Goal: Task Accomplishment & Management: Manage account settings

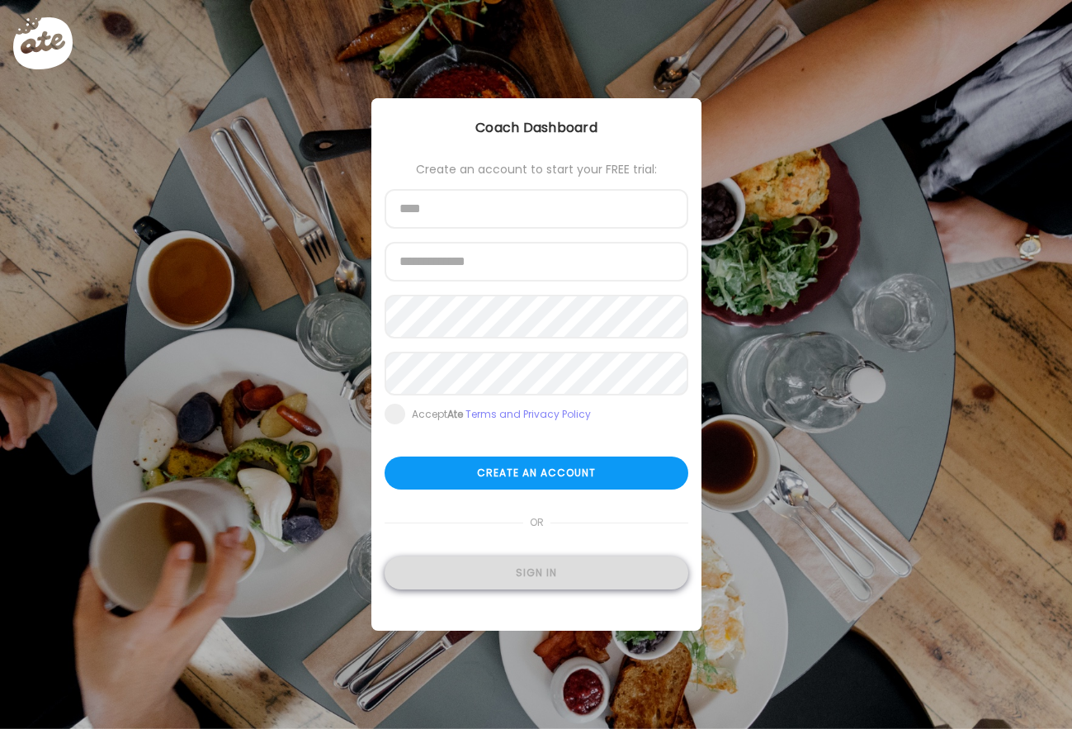
click at [598, 578] on div "Sign in" at bounding box center [537, 572] width 304 height 33
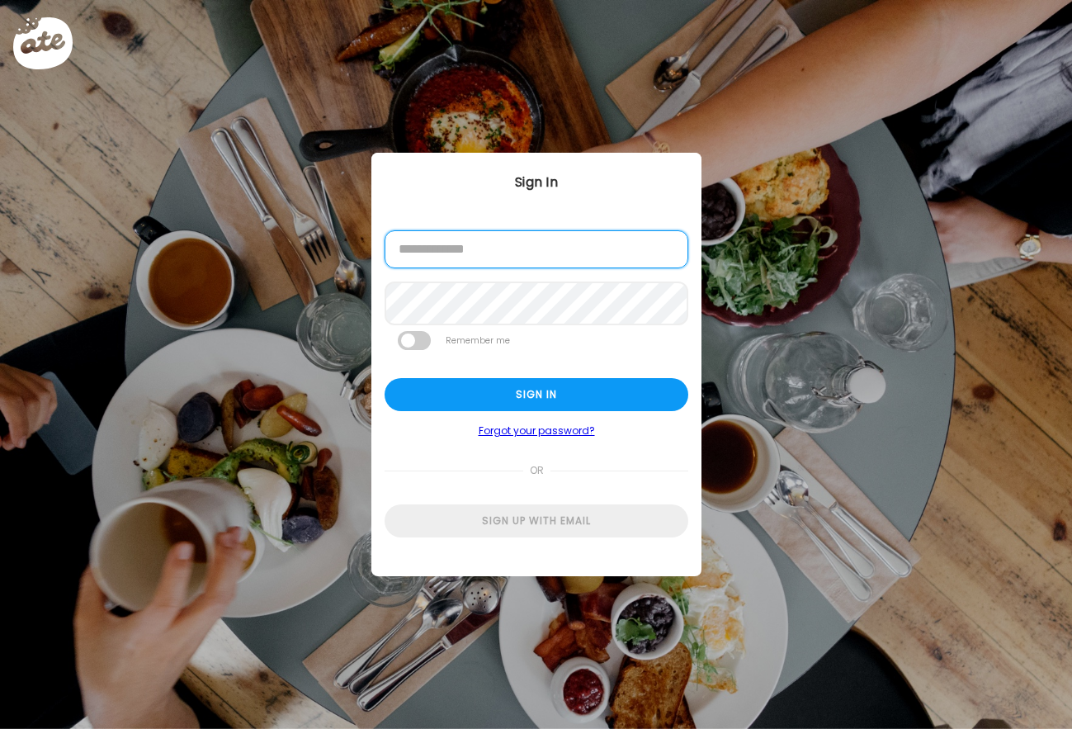
type input "**********"
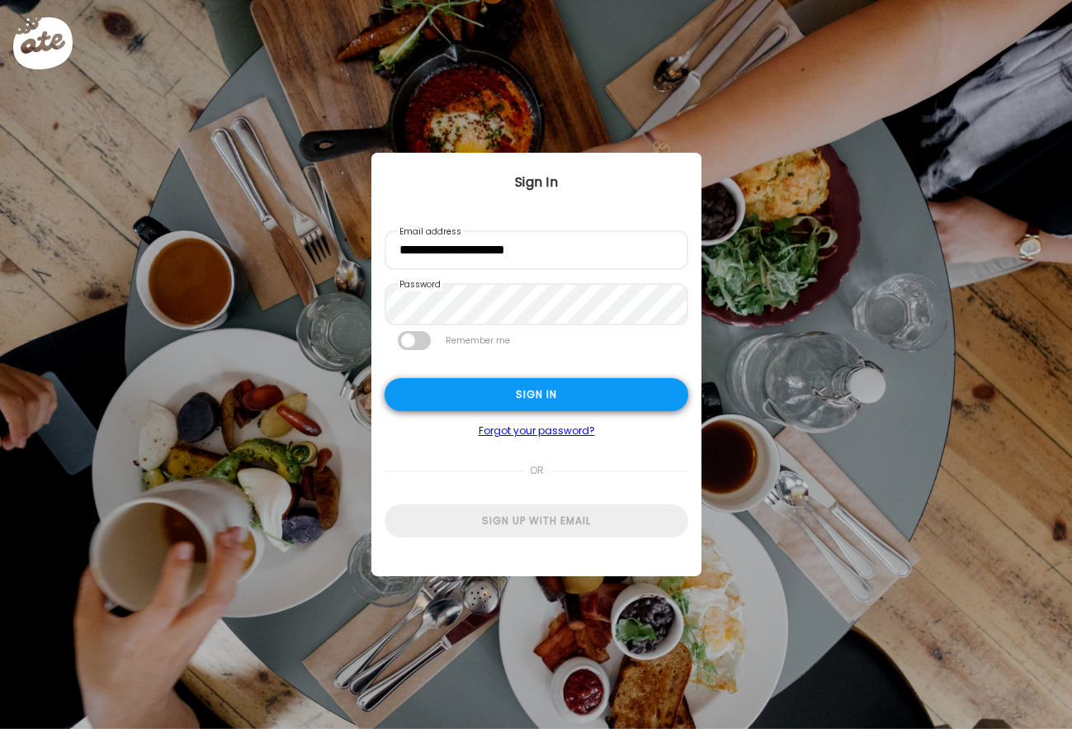
click at [559, 395] on div "Sign in" at bounding box center [537, 394] width 304 height 33
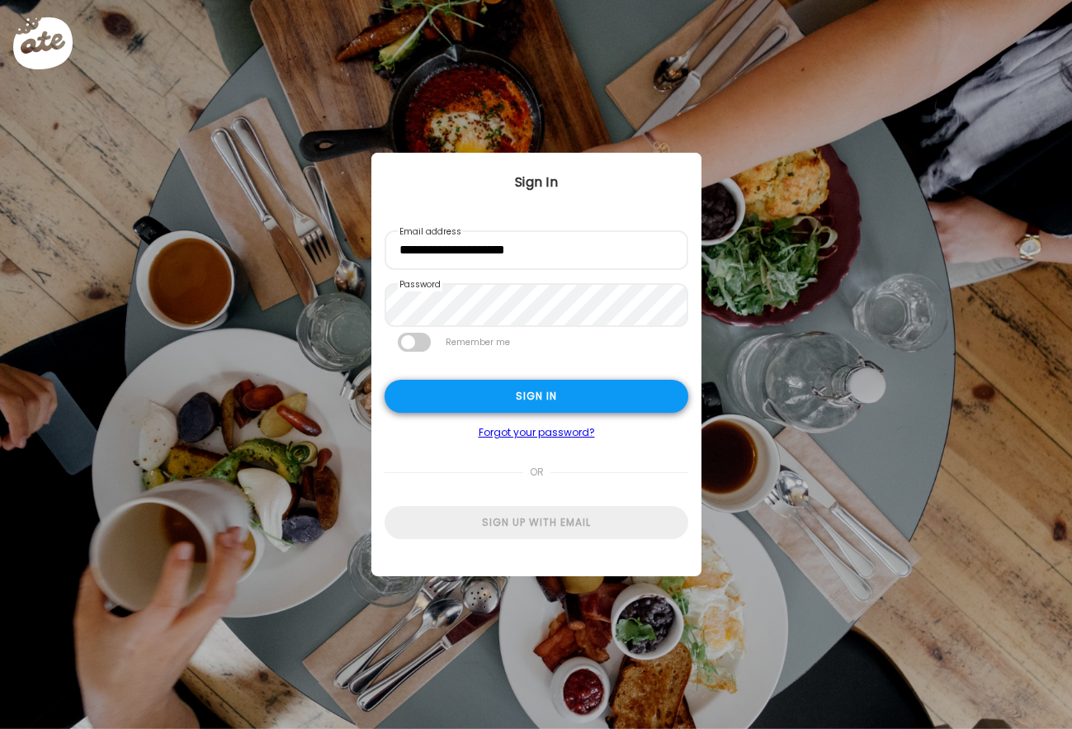
type textarea "**********"
type input "**********"
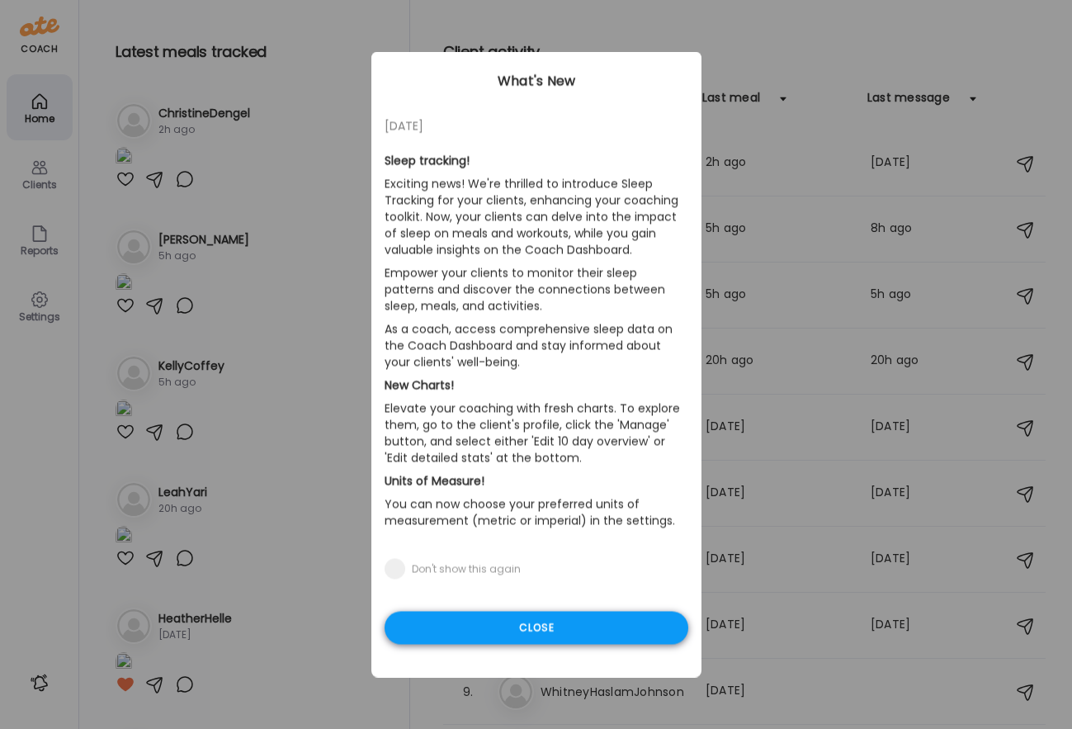
click at [597, 628] on div "Close" at bounding box center [537, 627] width 304 height 33
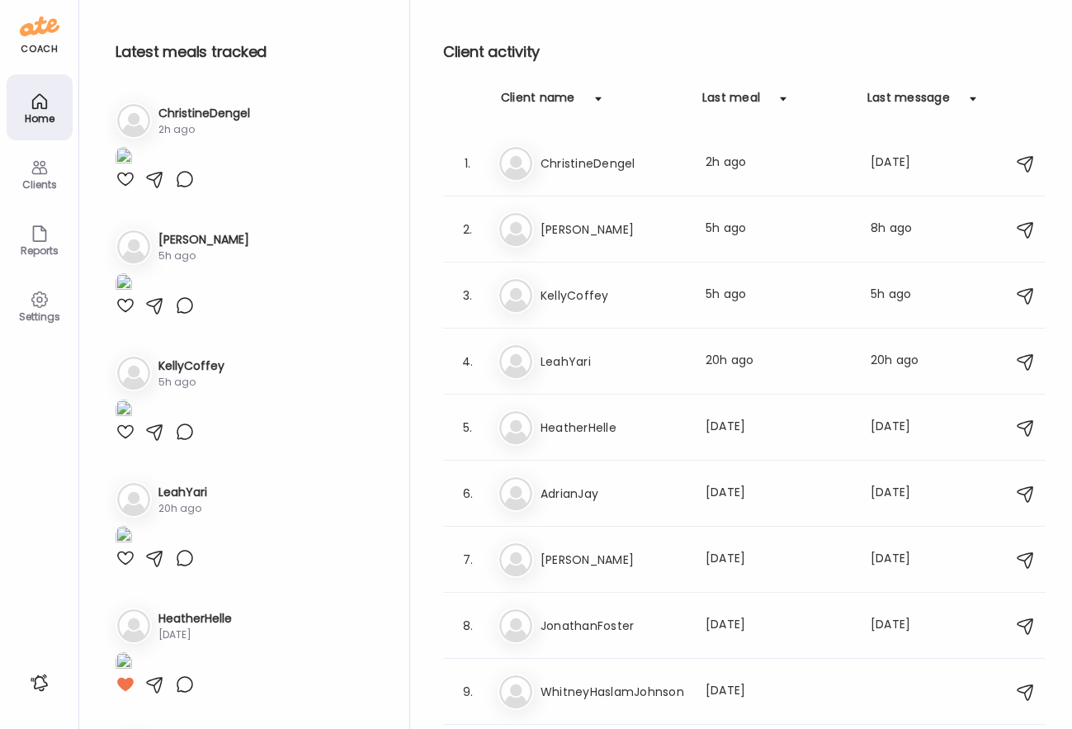
click at [21, 176] on div "Clients" at bounding box center [40, 173] width 66 height 66
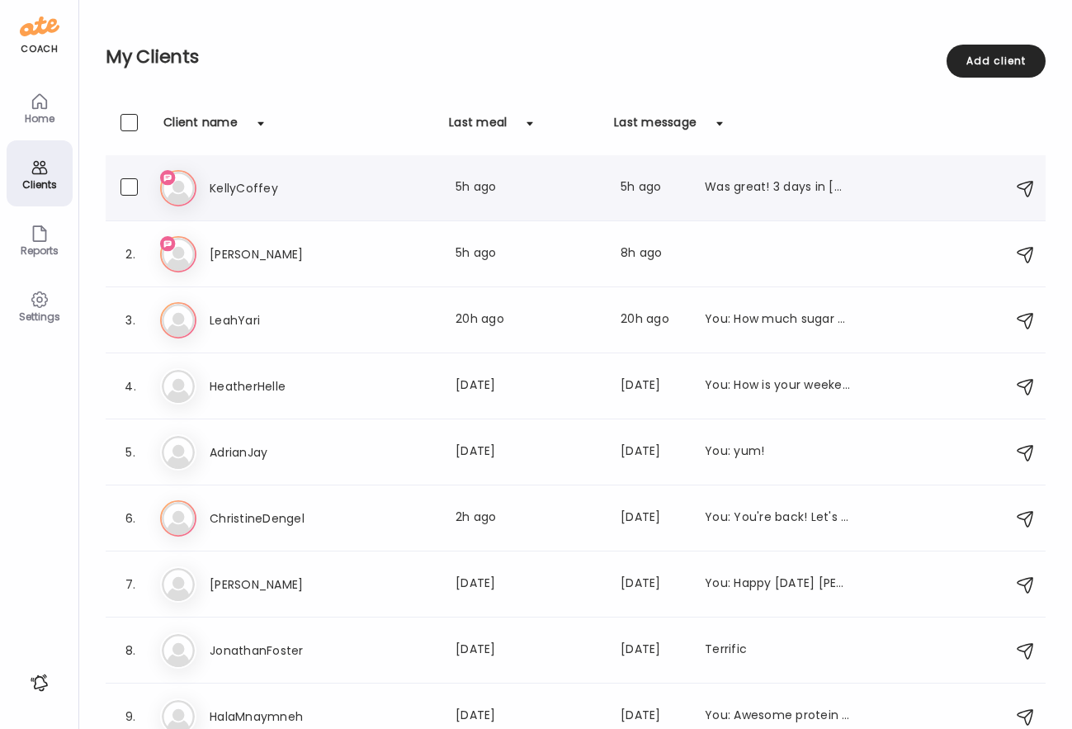
click at [268, 185] on h3 "KellyCoffey" at bounding box center [282, 188] width 145 height 20
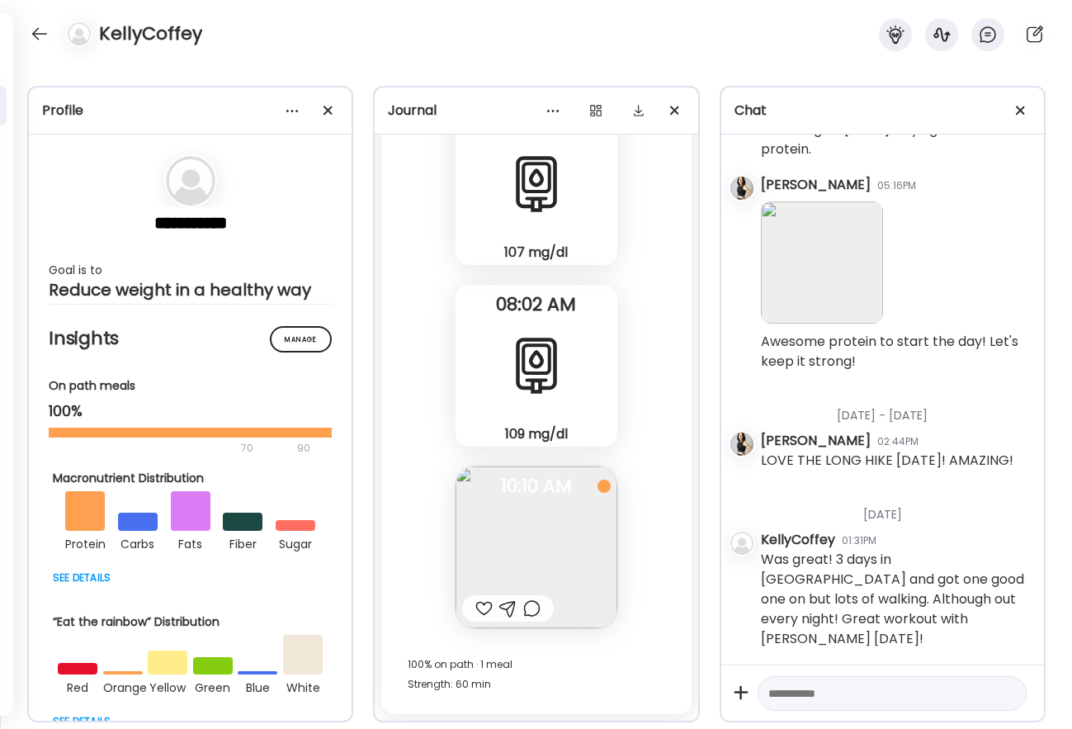
scroll to position [43222, 0]
click at [478, 605] on div at bounding box center [483, 608] width 17 height 20
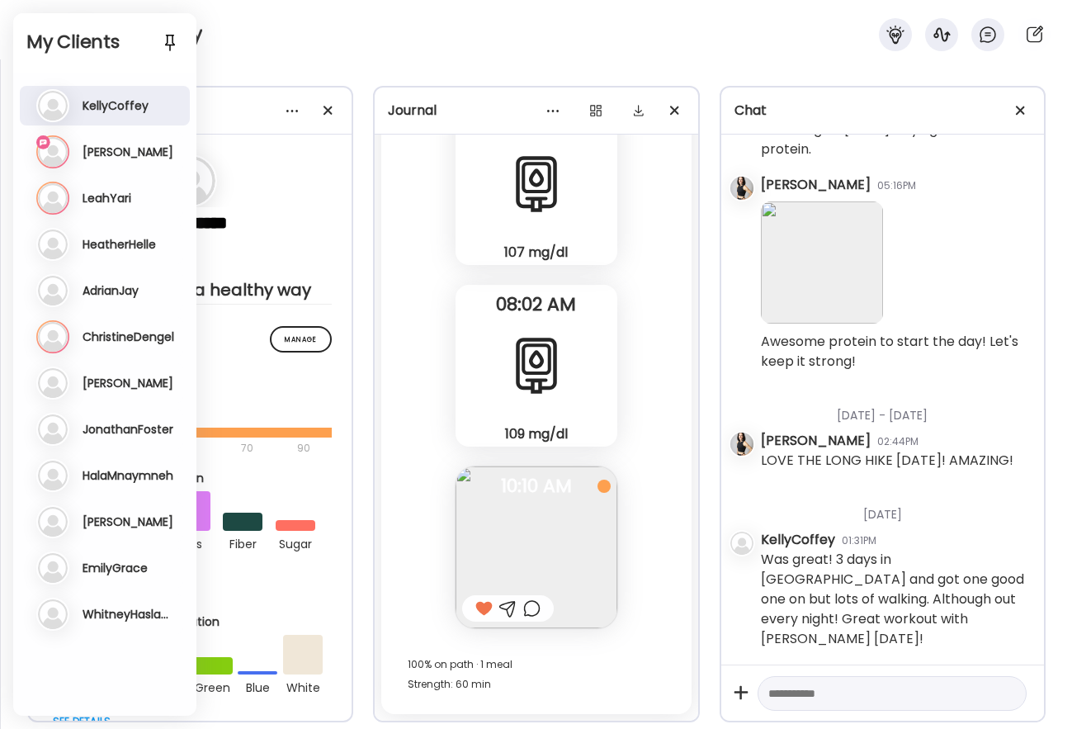
click at [93, 156] on h3 "[PERSON_NAME]" at bounding box center [128, 151] width 91 height 15
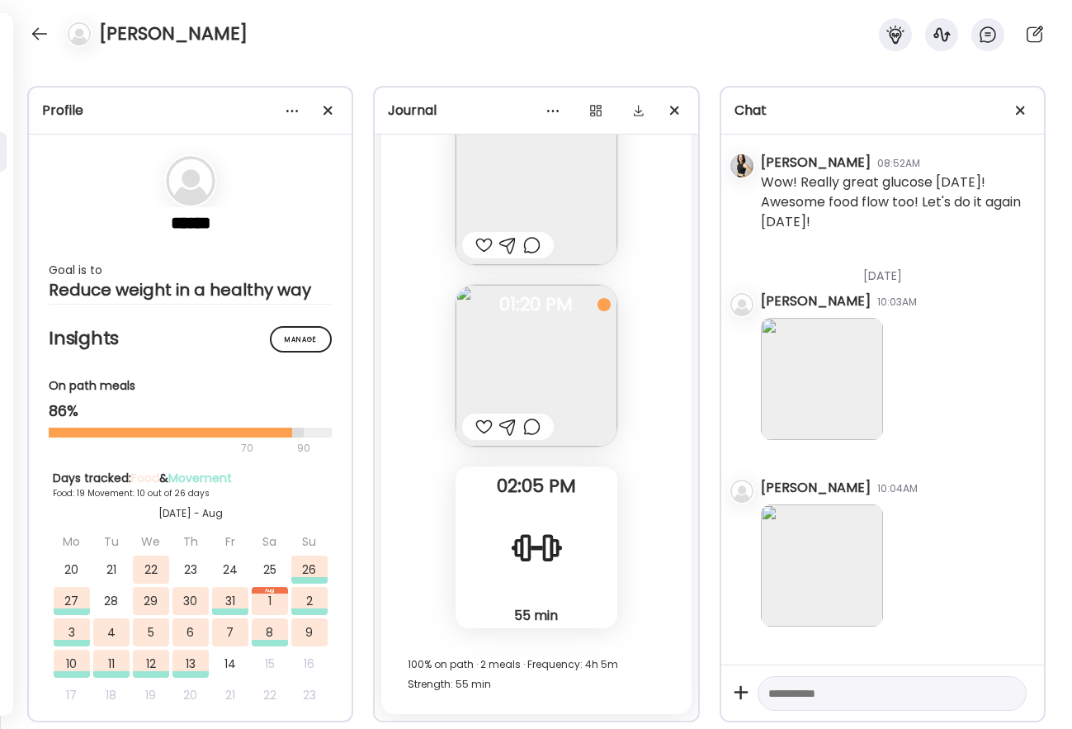
scroll to position [22712, 0]
click at [825, 389] on img at bounding box center [822, 379] width 122 height 122
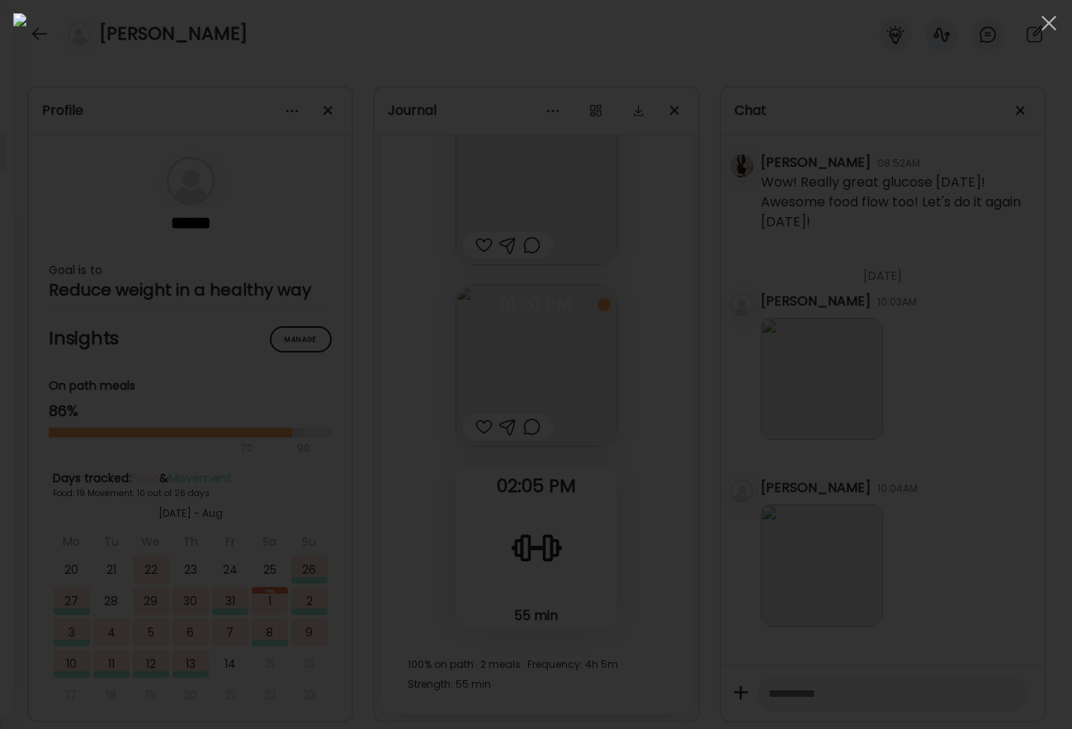
click at [825, 389] on img at bounding box center [535, 364] width 1045 height 702
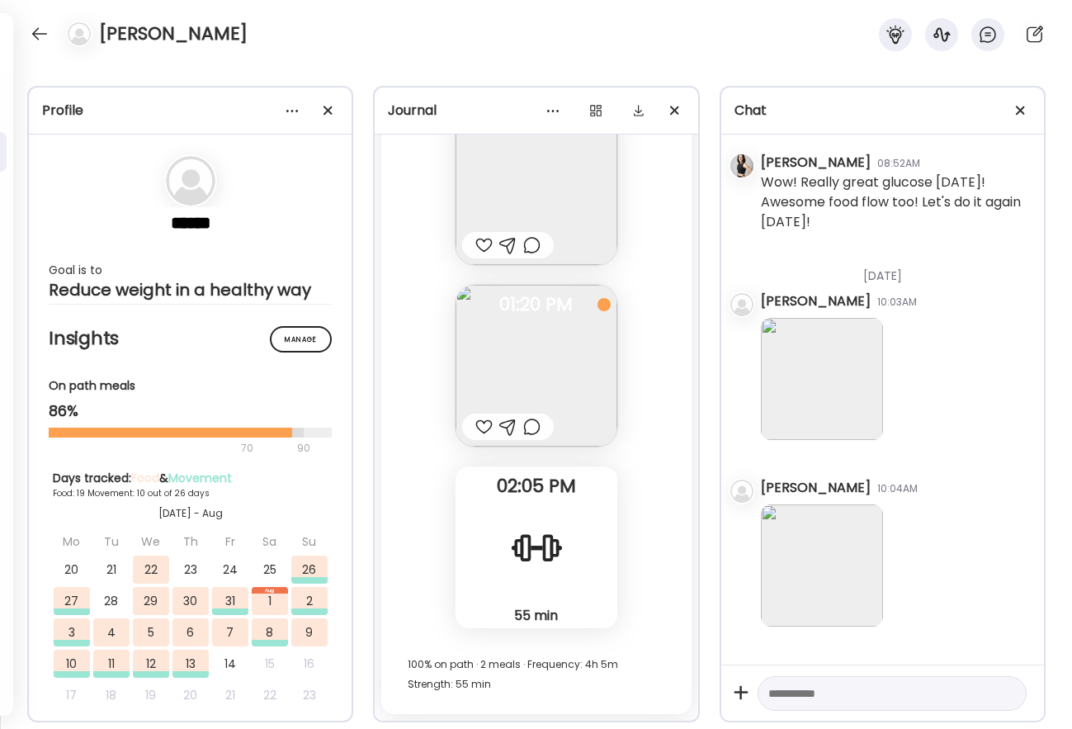
click at [825, 389] on img at bounding box center [822, 379] width 122 height 122
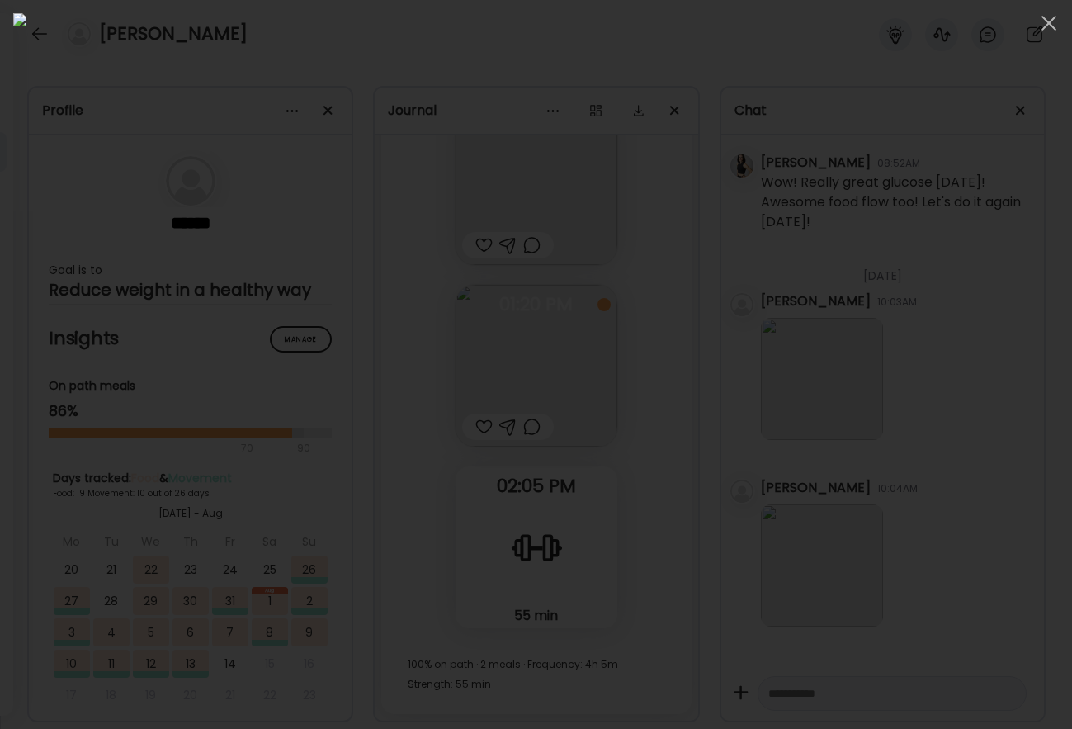
click at [984, 404] on div at bounding box center [535, 364] width 1045 height 702
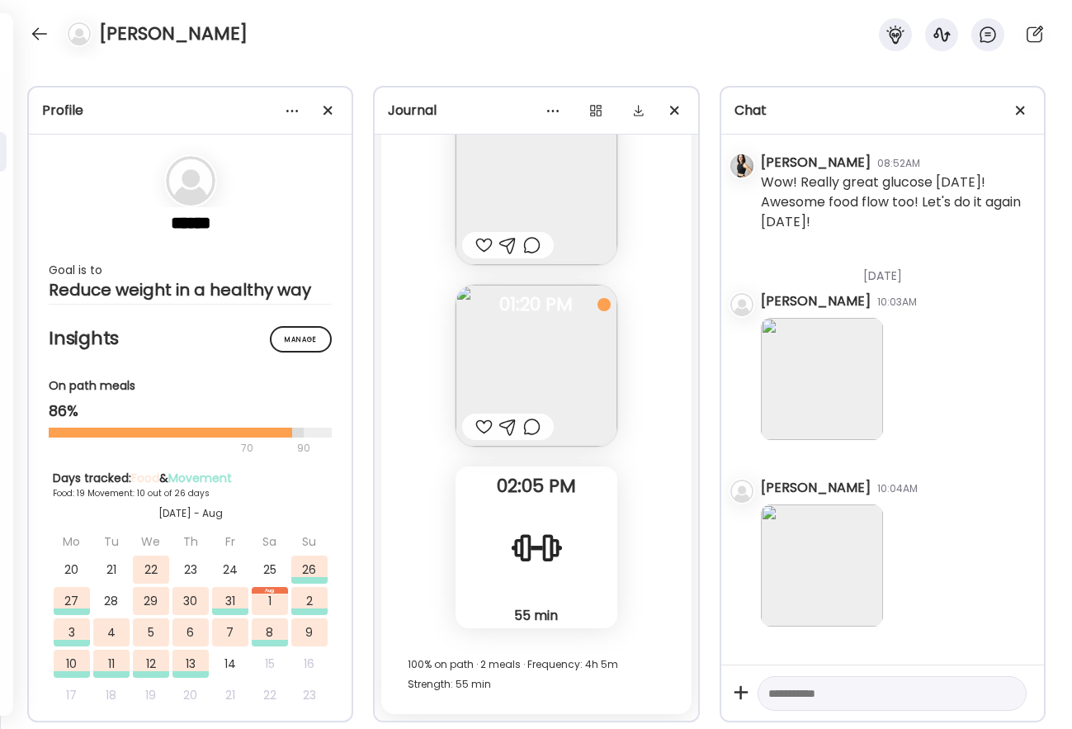
click at [852, 523] on img at bounding box center [822, 565] width 122 height 122
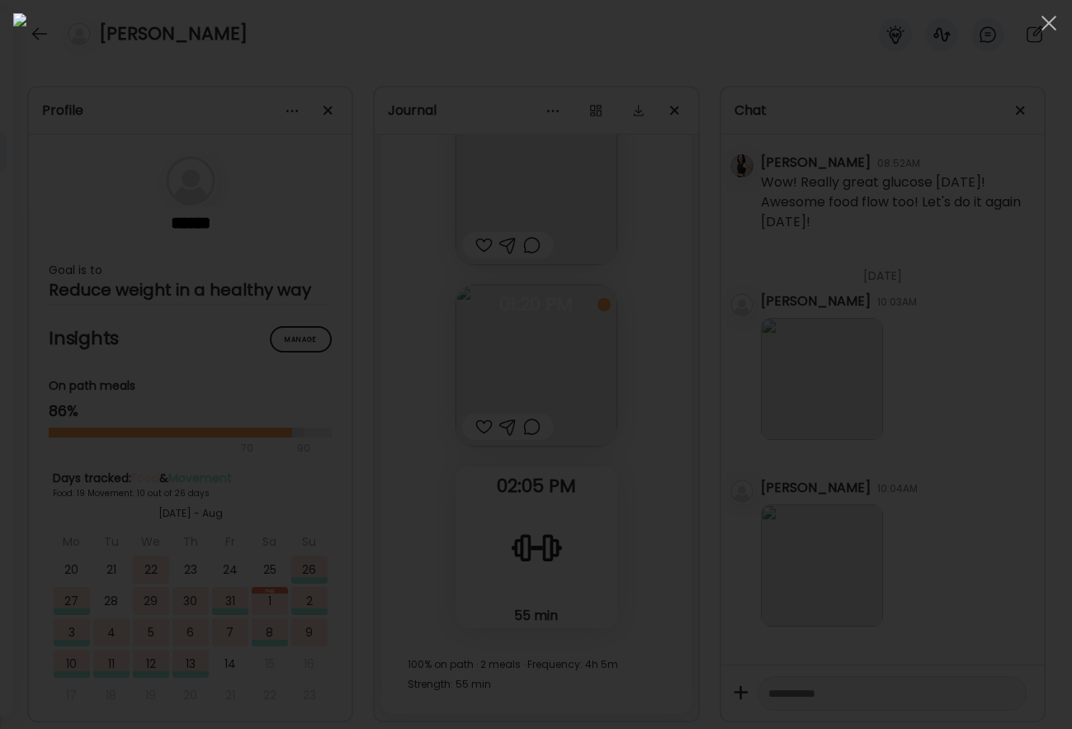
click at [852, 523] on img at bounding box center [535, 364] width 1045 height 702
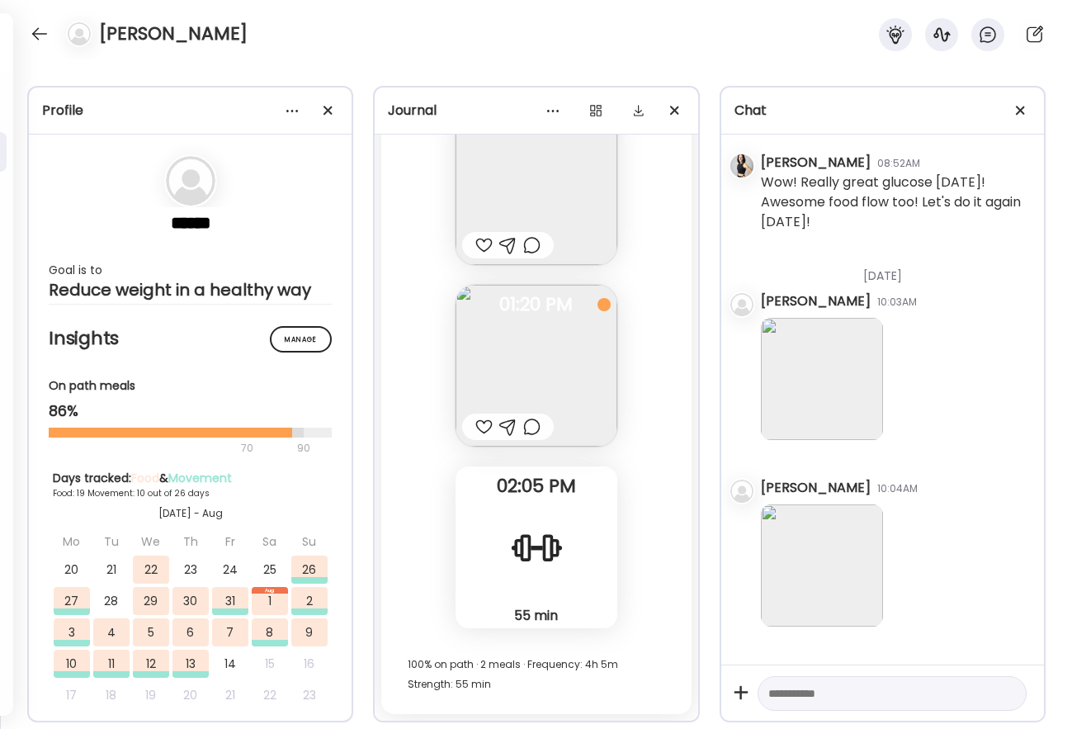
click at [852, 522] on img at bounding box center [822, 565] width 122 height 122
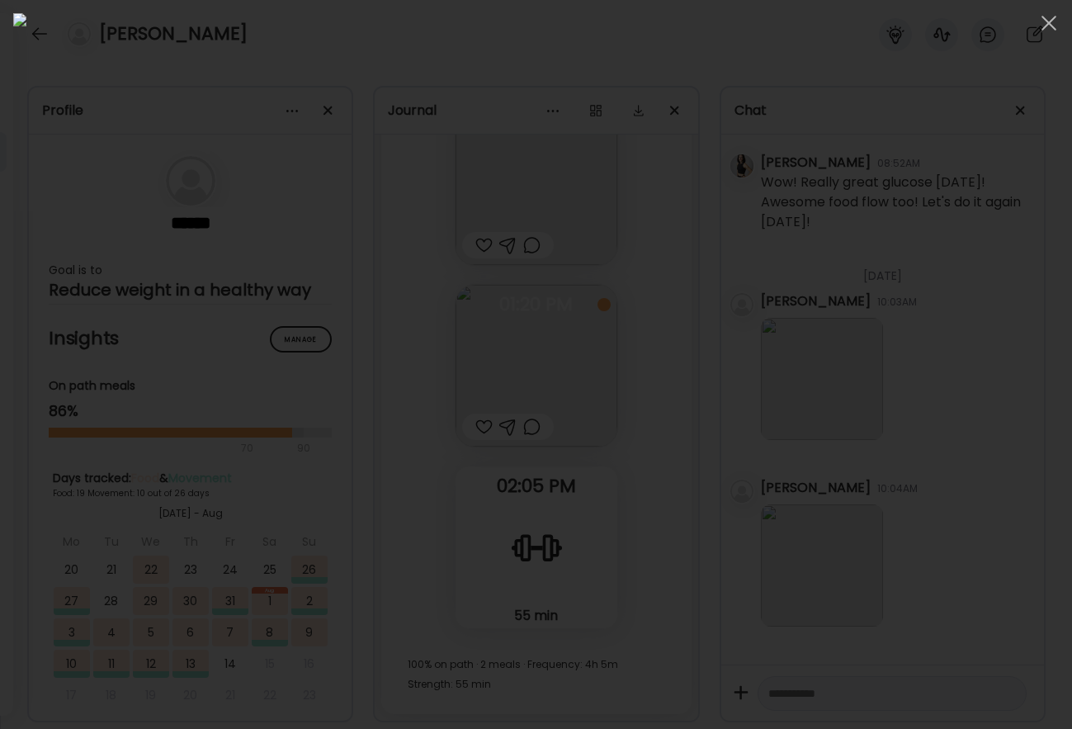
click at [1037, 288] on div at bounding box center [535, 364] width 1045 height 702
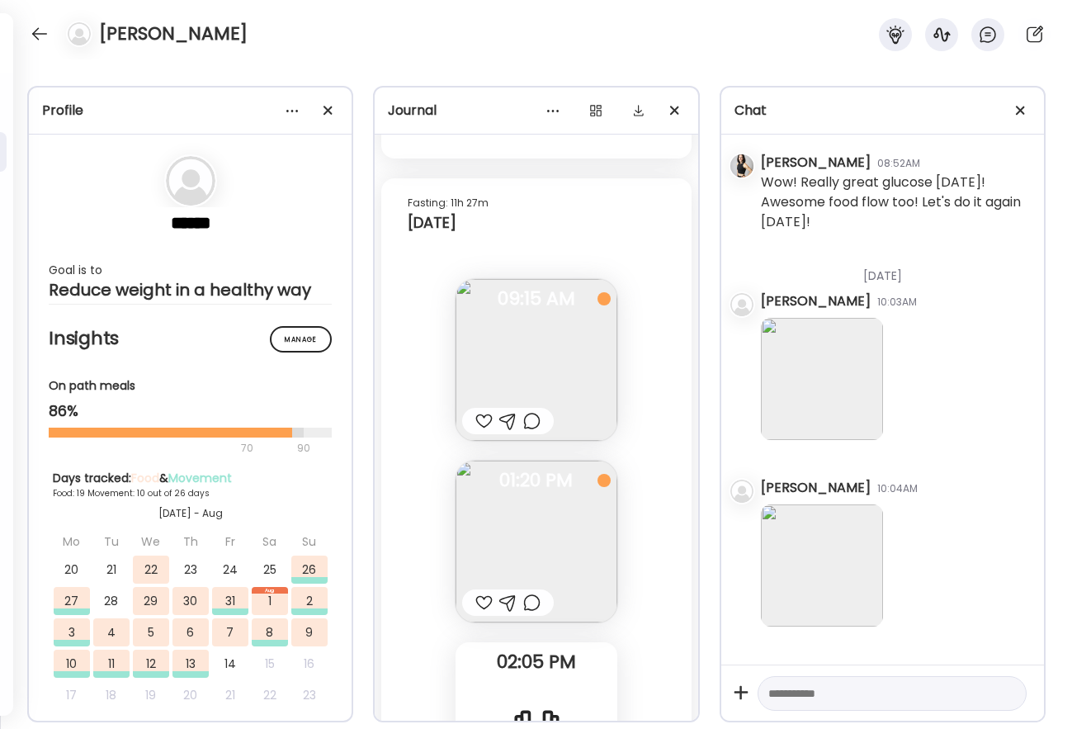
scroll to position [18745, 0]
click at [540, 361] on img at bounding box center [536, 355] width 162 height 162
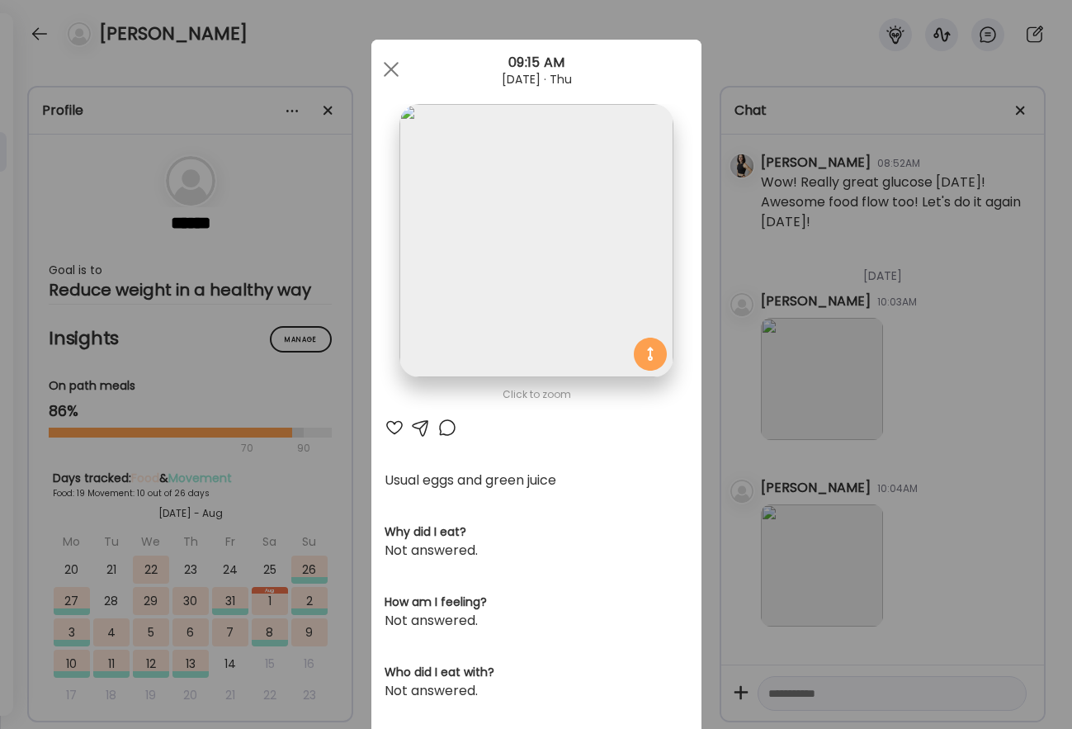
click at [395, 420] on div at bounding box center [395, 428] width 20 height 20
click at [394, 69] on div at bounding box center [391, 69] width 33 height 33
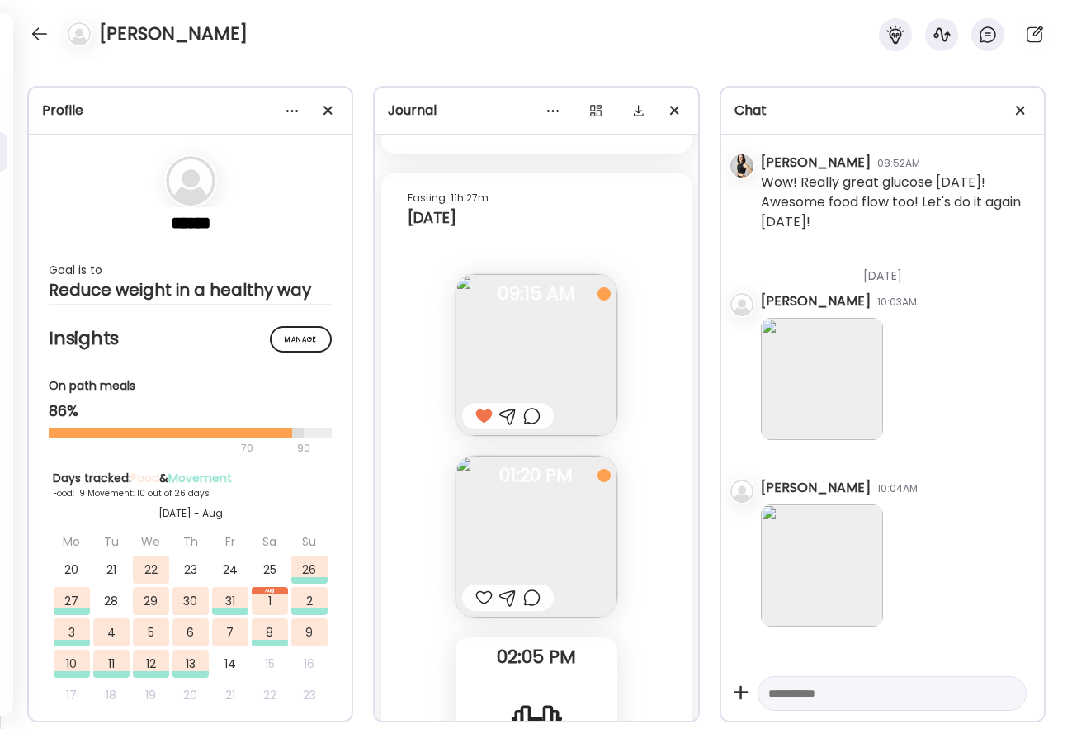
click at [509, 518] on img at bounding box center [536, 536] width 162 height 162
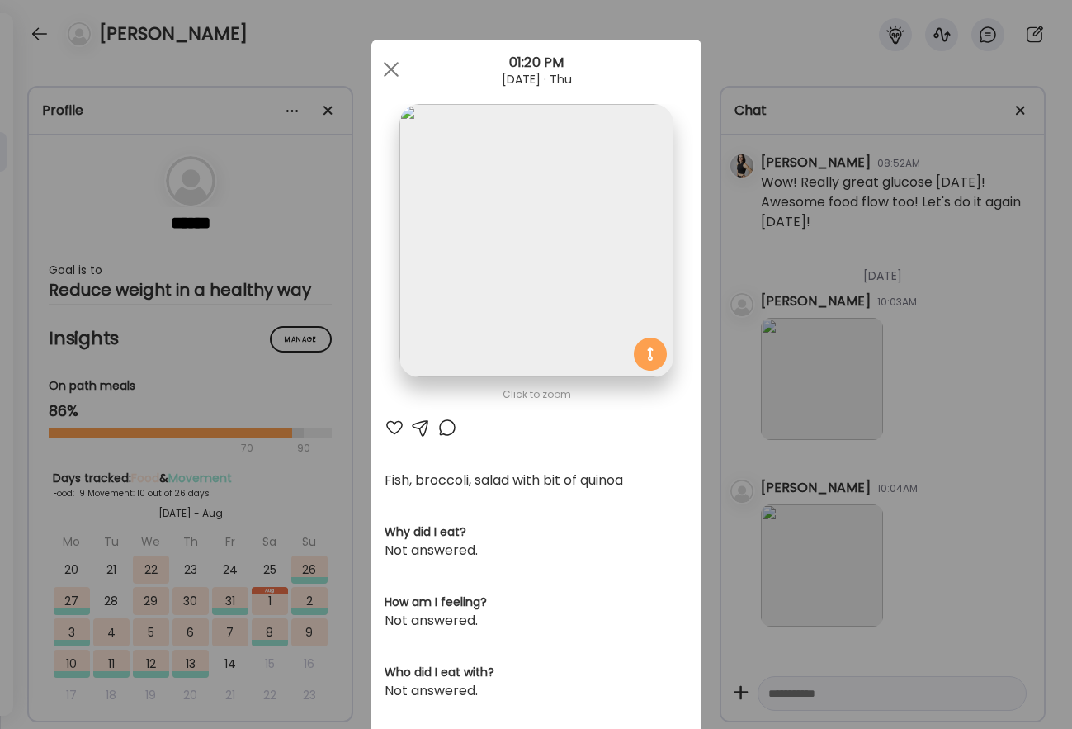
click at [392, 428] on div at bounding box center [395, 428] width 20 height 20
click at [389, 64] on div at bounding box center [391, 69] width 33 height 33
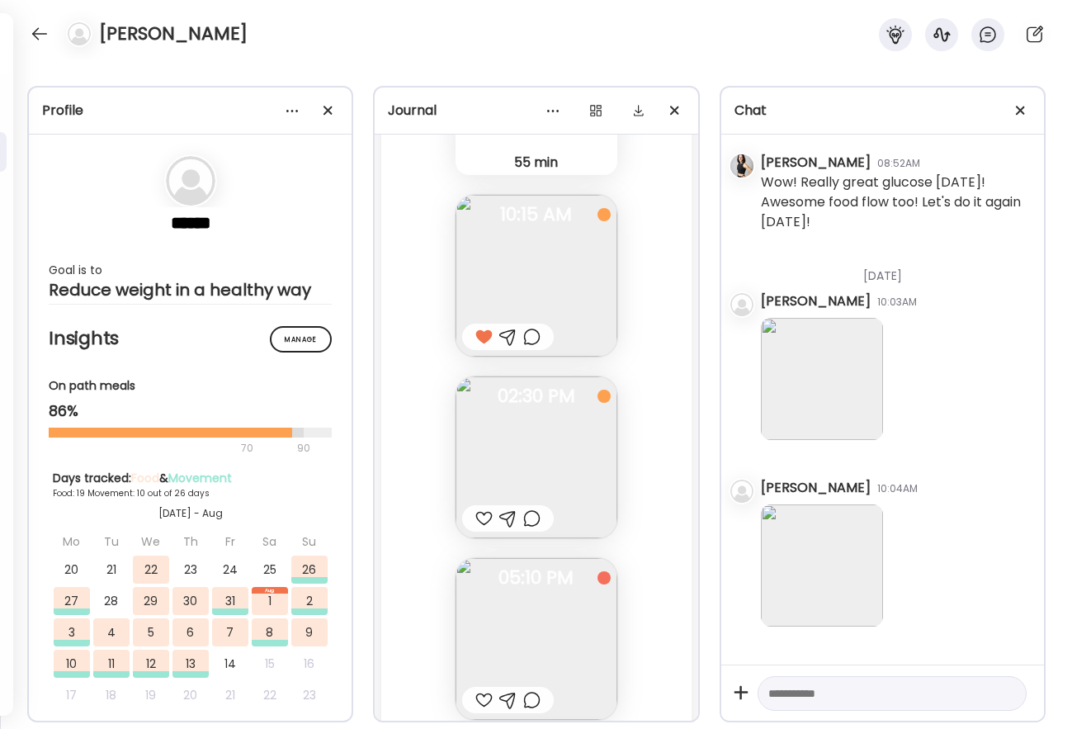
scroll to position [17725, 0]
click at [516, 477] on img at bounding box center [536, 462] width 162 height 162
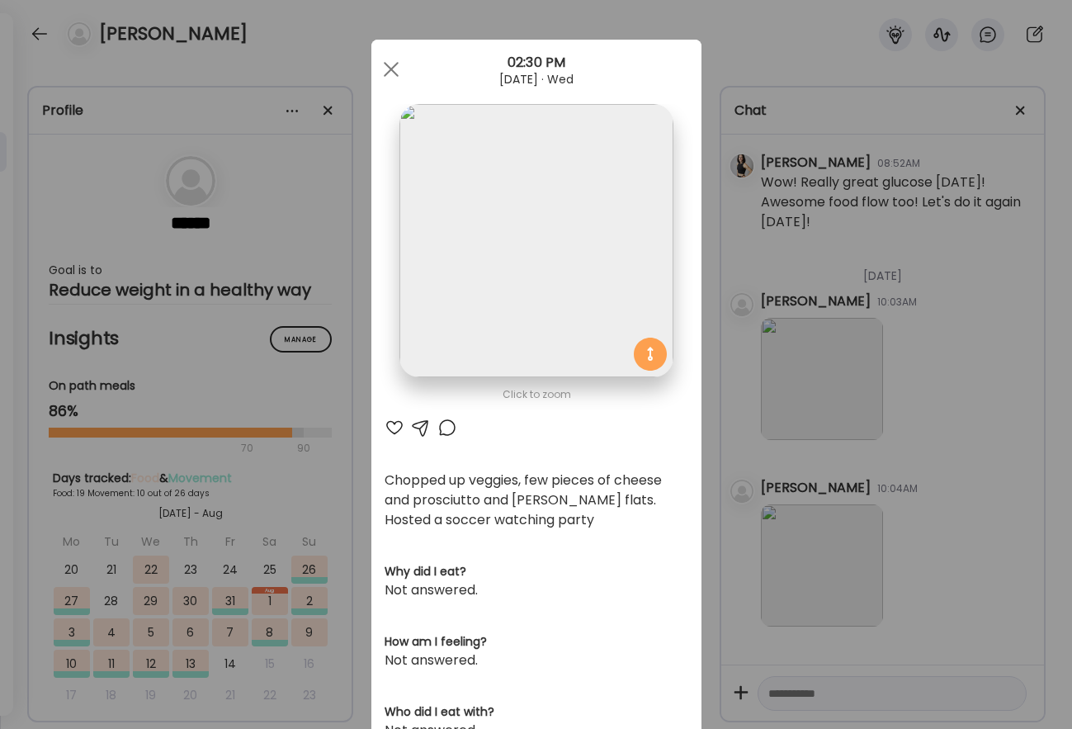
click at [393, 424] on div at bounding box center [395, 428] width 20 height 20
click at [390, 61] on div at bounding box center [391, 69] width 33 height 33
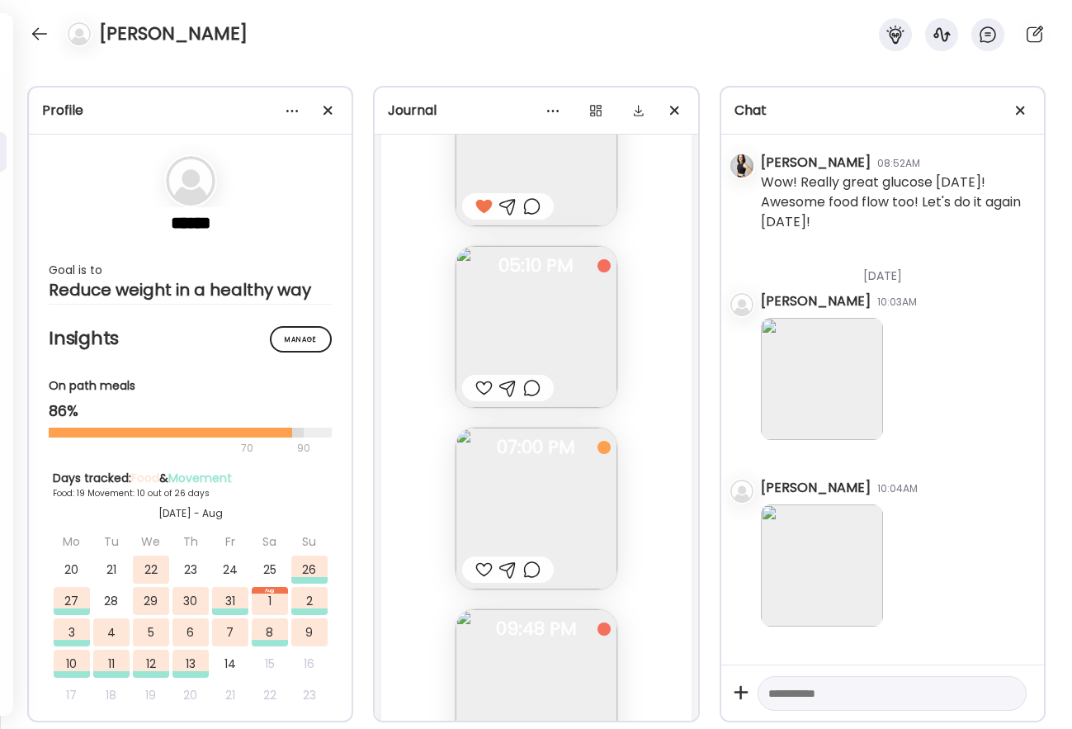
scroll to position [18047, 0]
click at [480, 382] on div at bounding box center [483, 383] width 17 height 20
click at [520, 507] on img at bounding box center [536, 503] width 162 height 162
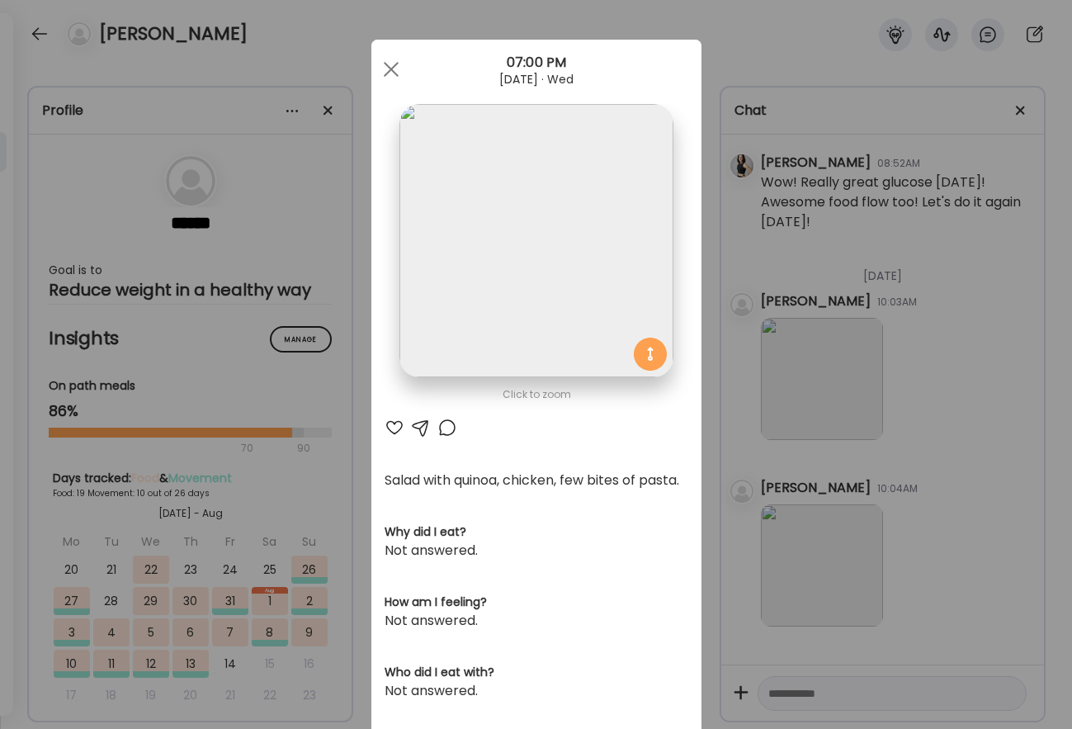
click at [396, 424] on div at bounding box center [395, 428] width 20 height 20
click at [395, 64] on div at bounding box center [391, 69] width 33 height 33
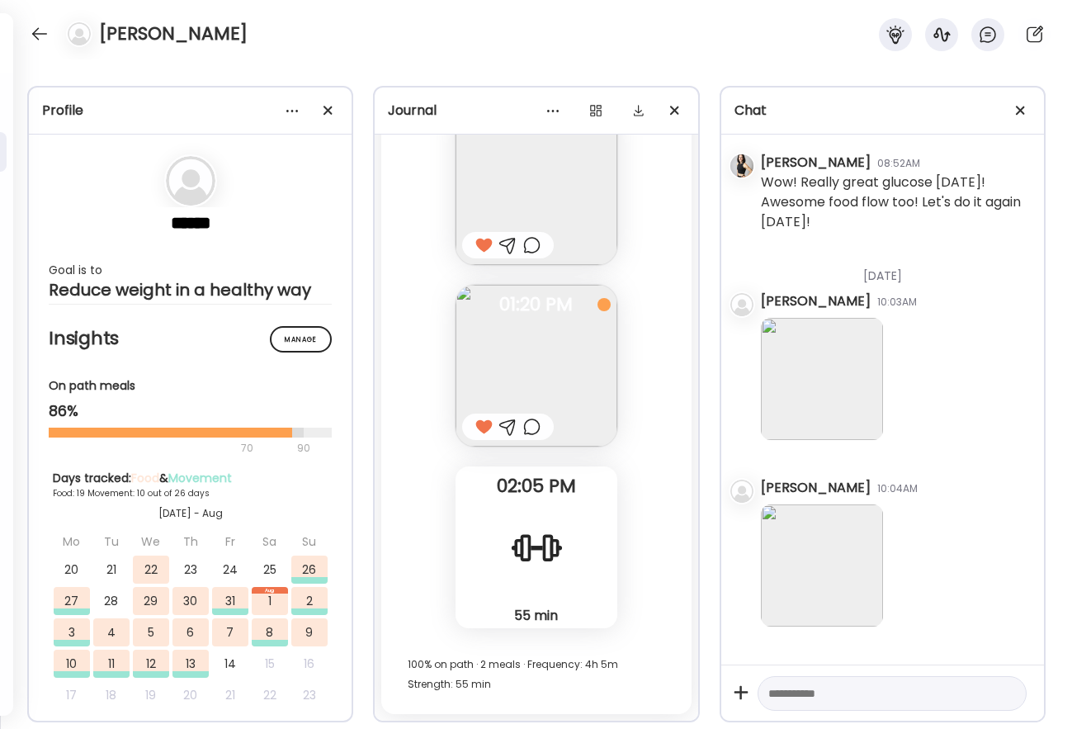
scroll to position [18916, 0]
click at [40, 32] on div at bounding box center [39, 34] width 26 height 26
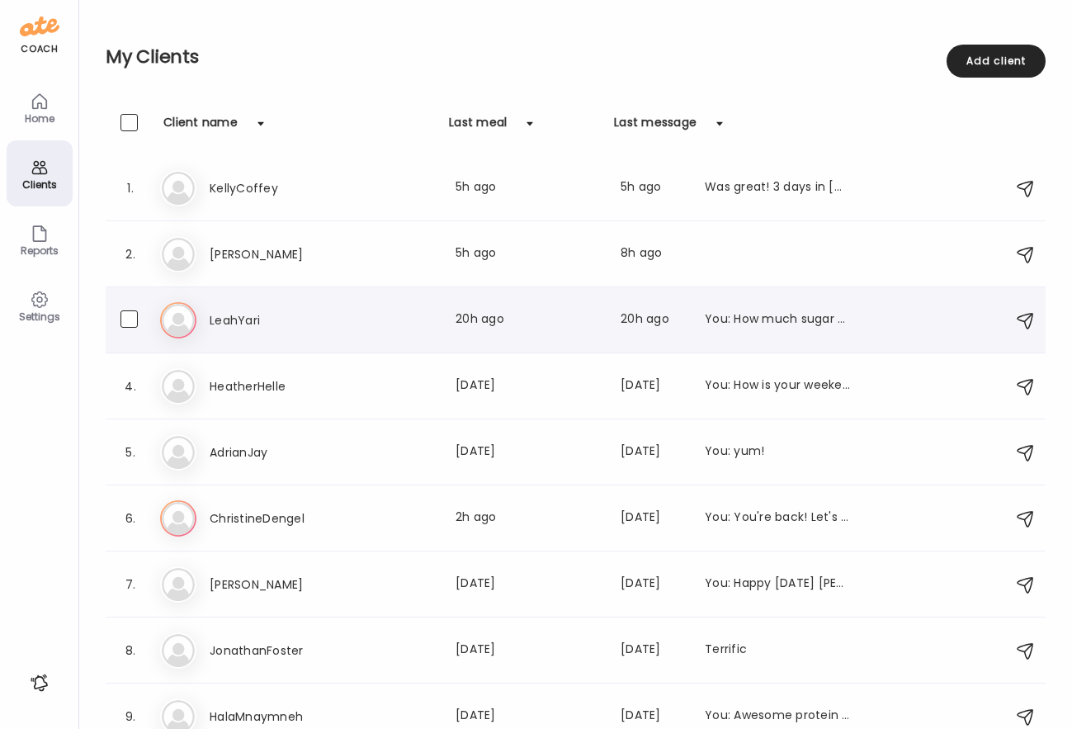
click at [237, 312] on h3 "LeahYari" at bounding box center [282, 320] width 145 height 20
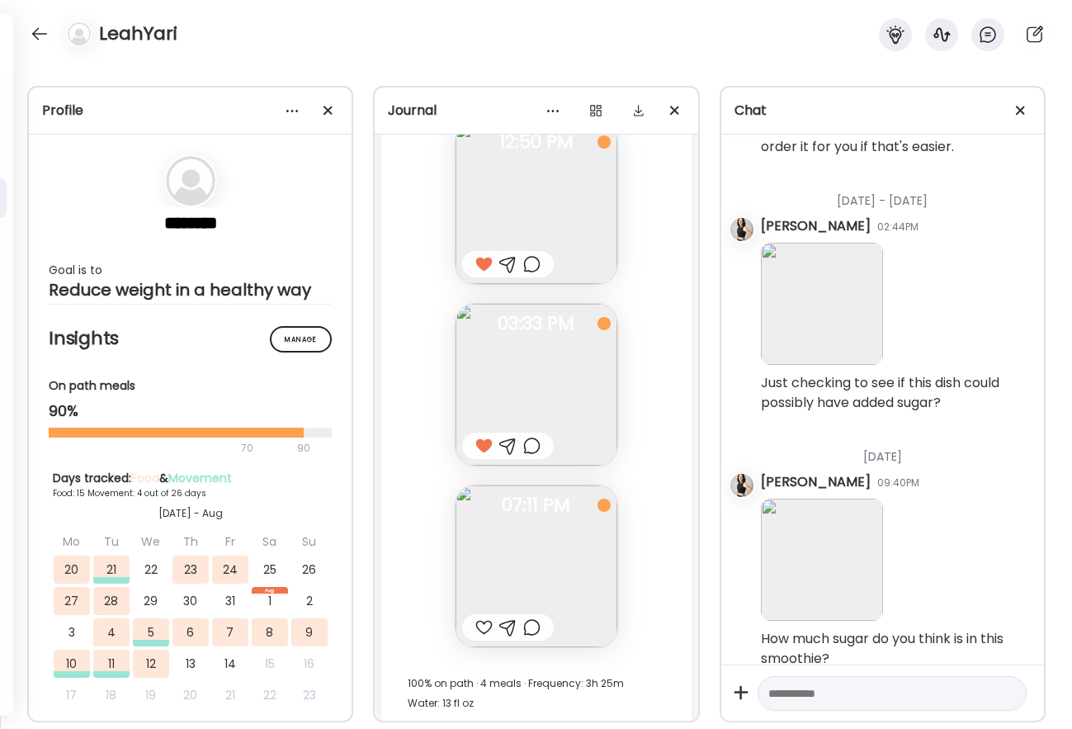
scroll to position [32309, 0]
click at [485, 618] on div at bounding box center [483, 628] width 17 height 20
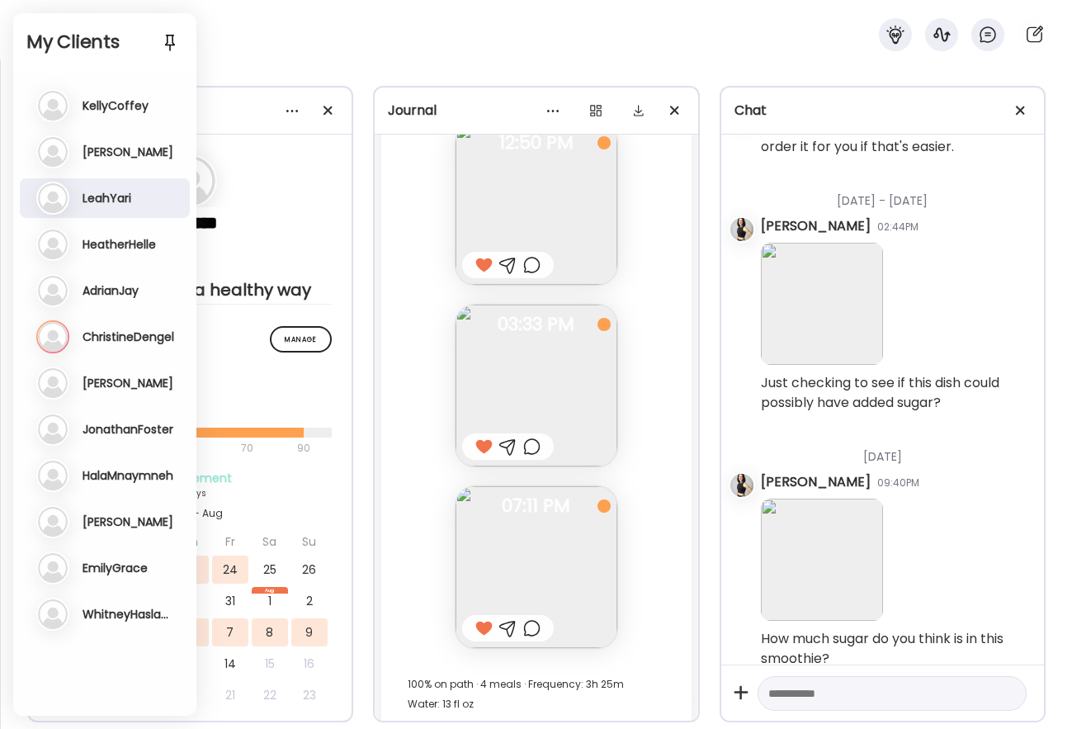
click at [109, 342] on h3 "ChristineDengel" at bounding box center [129, 336] width 92 height 15
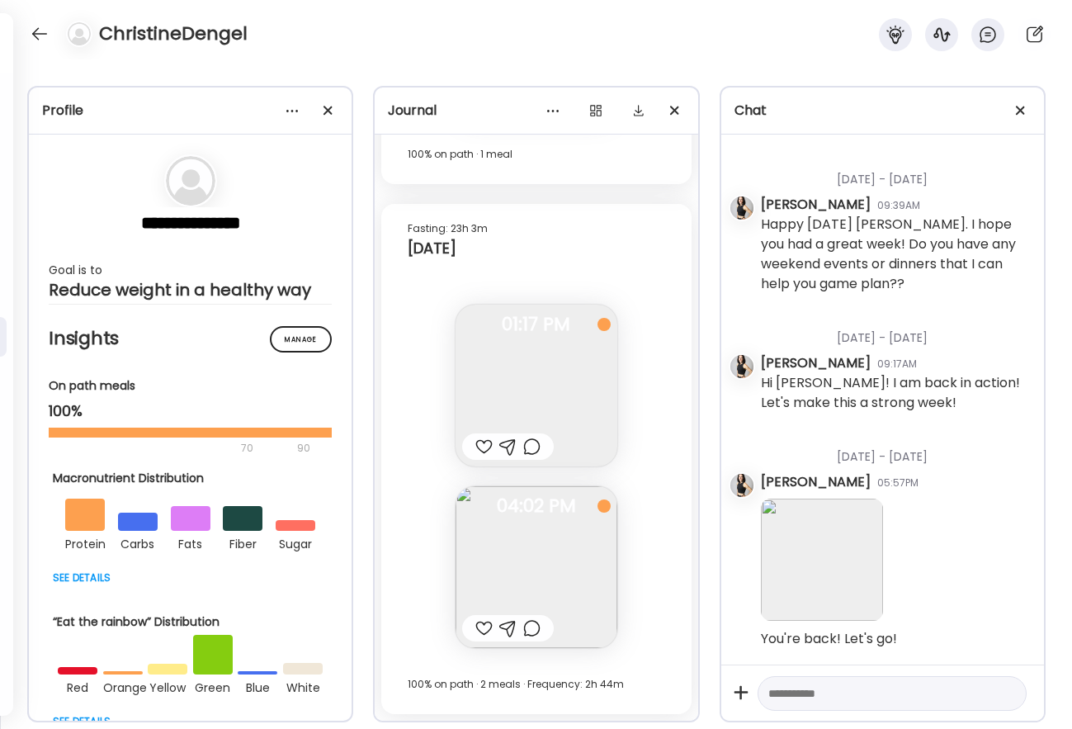
scroll to position [5383, 0]
click at [485, 627] on div at bounding box center [483, 628] width 17 height 20
click at [45, 27] on div at bounding box center [39, 34] width 26 height 26
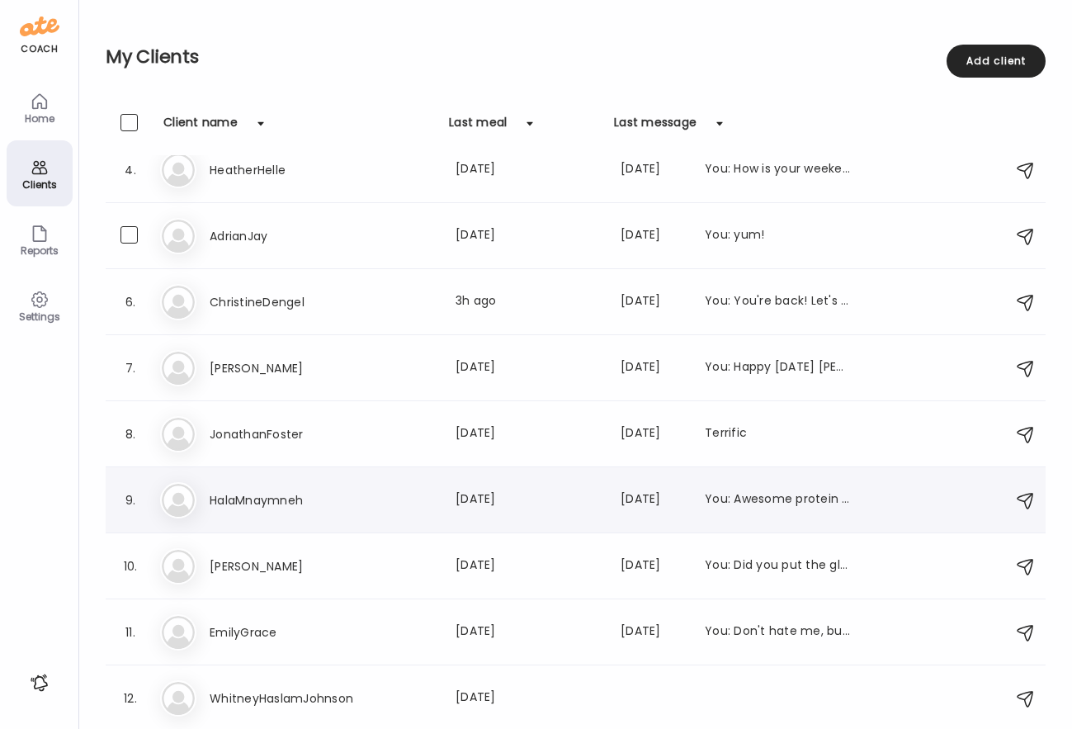
scroll to position [216, 0]
click at [40, 90] on div "Home" at bounding box center [40, 107] width 66 height 66
